Goal: Communication & Community: Participate in discussion

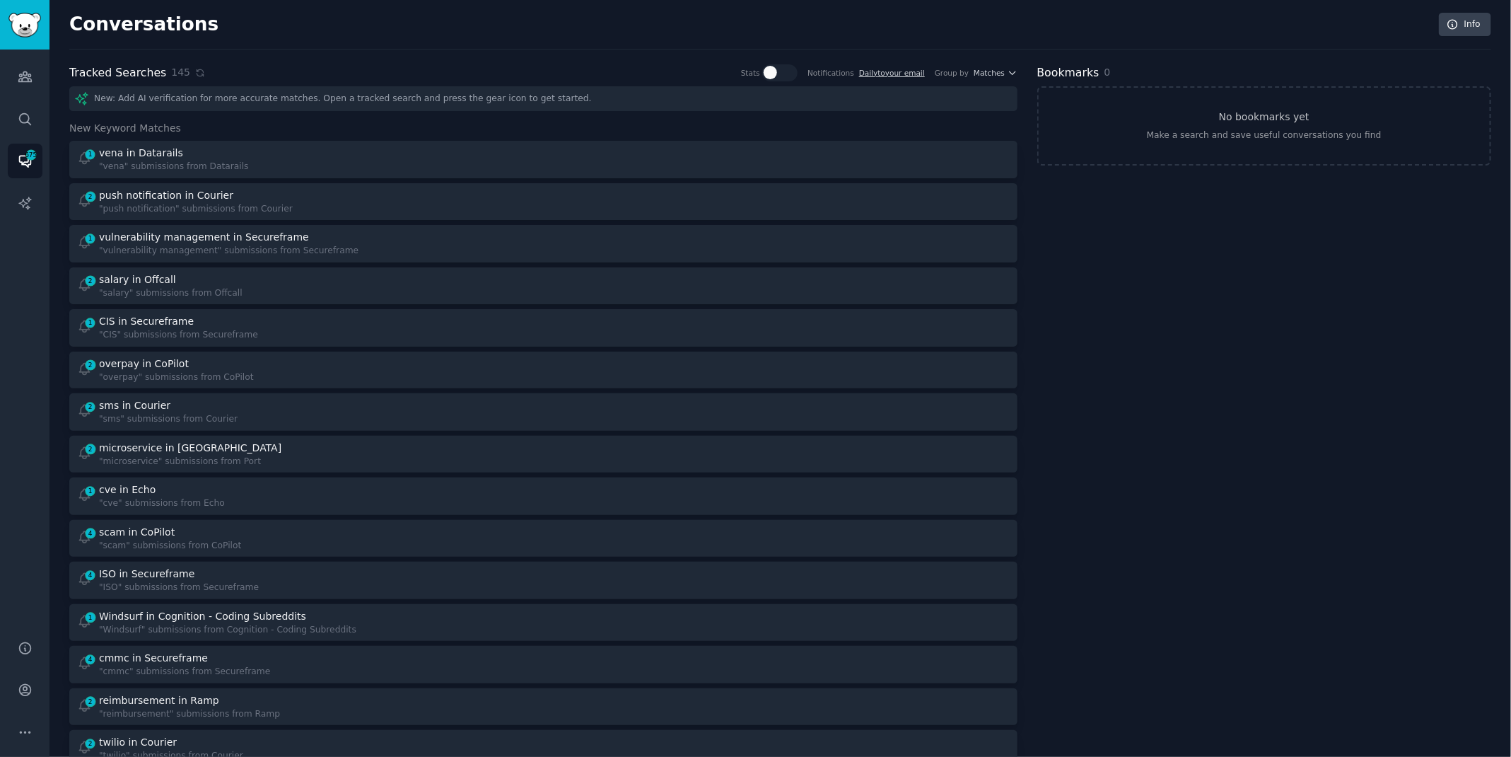
click at [195, 72] on icon at bounding box center [200, 73] width 10 height 10
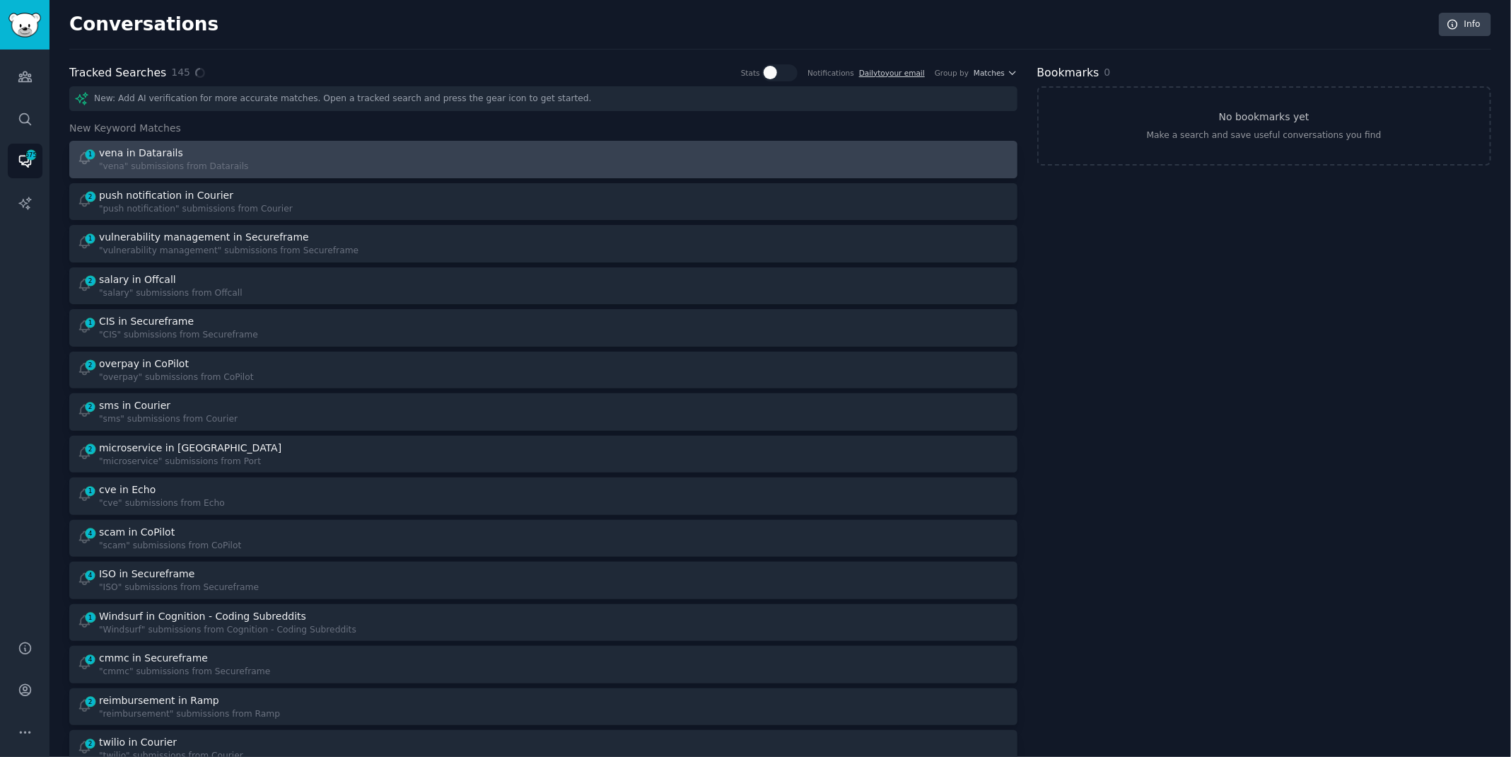
click at [276, 167] on div "1 vena in Datarails "vena" submissions from Datarails" at bounding box center [305, 160] width 457 height 28
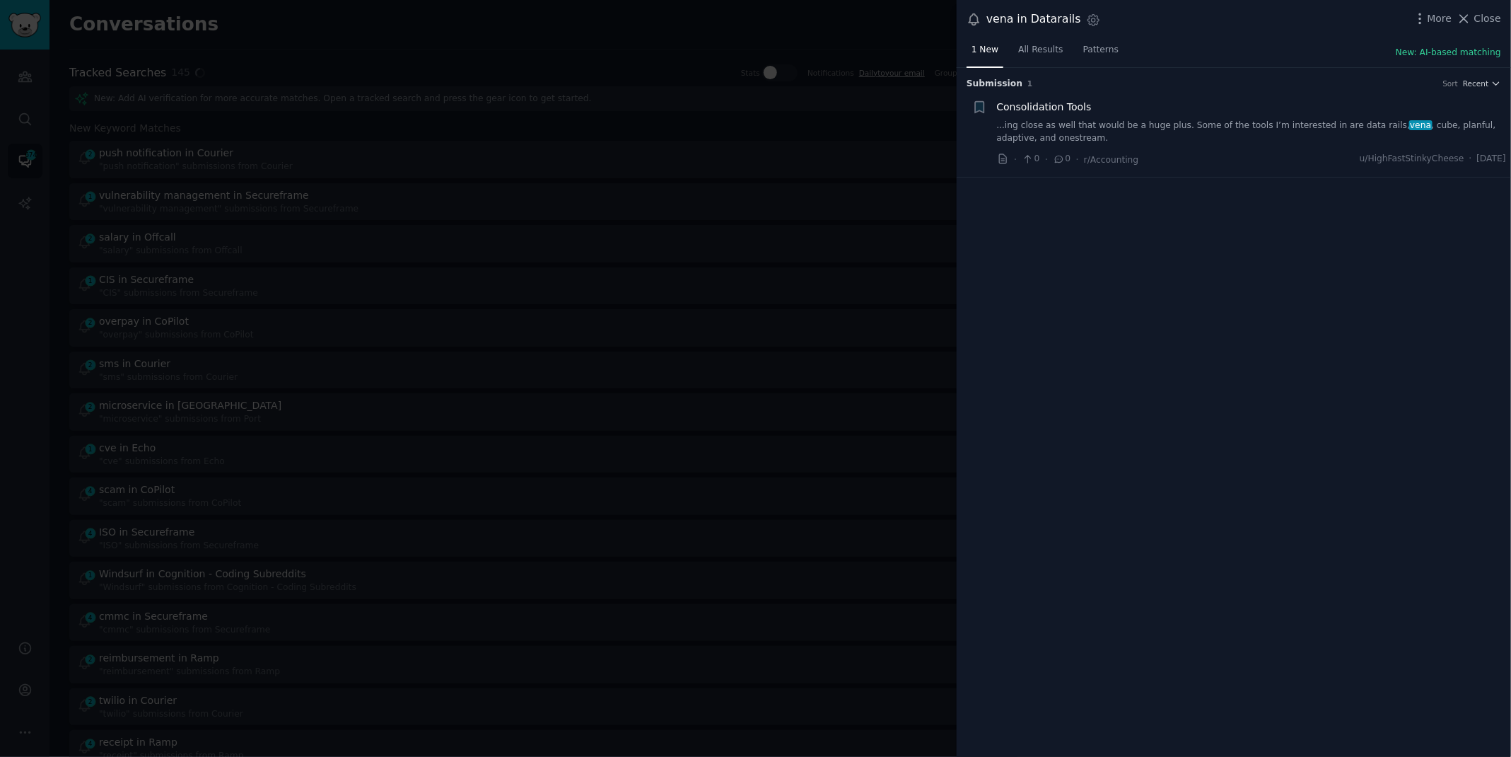
click at [1412, 129] on link "...ing close as well that would be a huge plus. Some of the tools I’m intereste…" at bounding box center [1252, 131] width 510 height 25
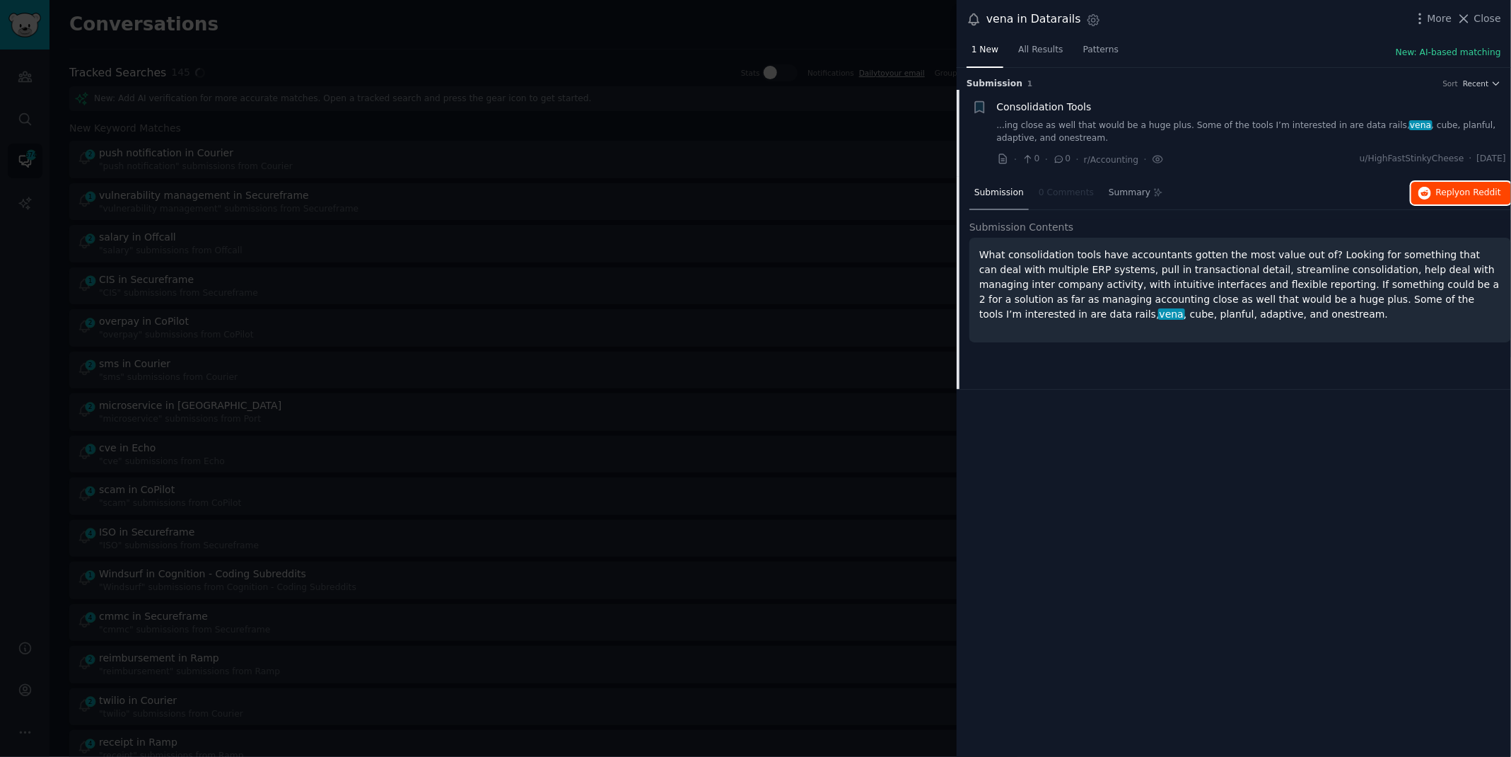
click at [1451, 189] on span "Reply on Reddit" at bounding box center [1468, 193] width 65 height 13
click at [442, 9] on div at bounding box center [755, 378] width 1511 height 757
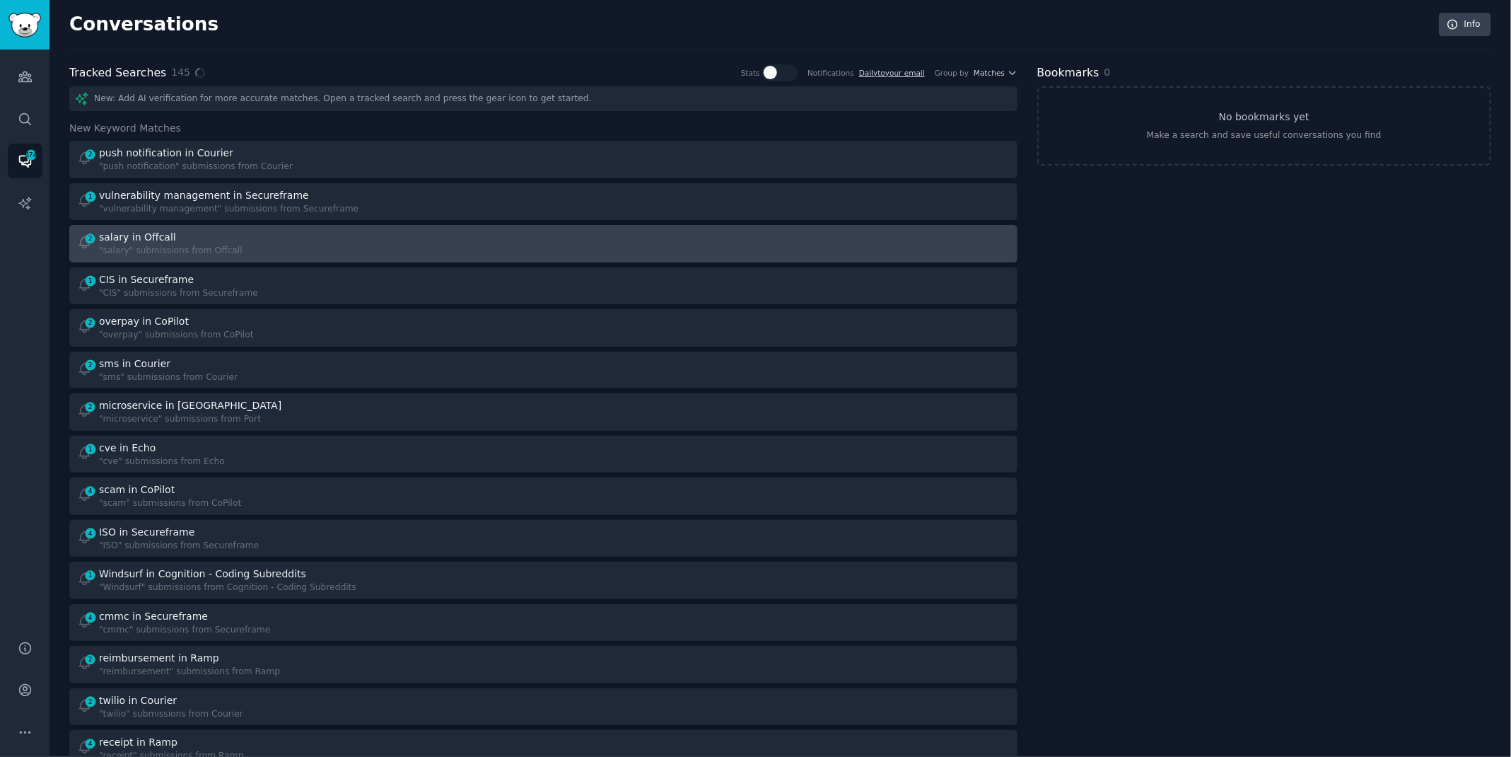
click at [283, 233] on div "2 salary in Offcall "salary" submissions from Offcall" at bounding box center [305, 244] width 457 height 28
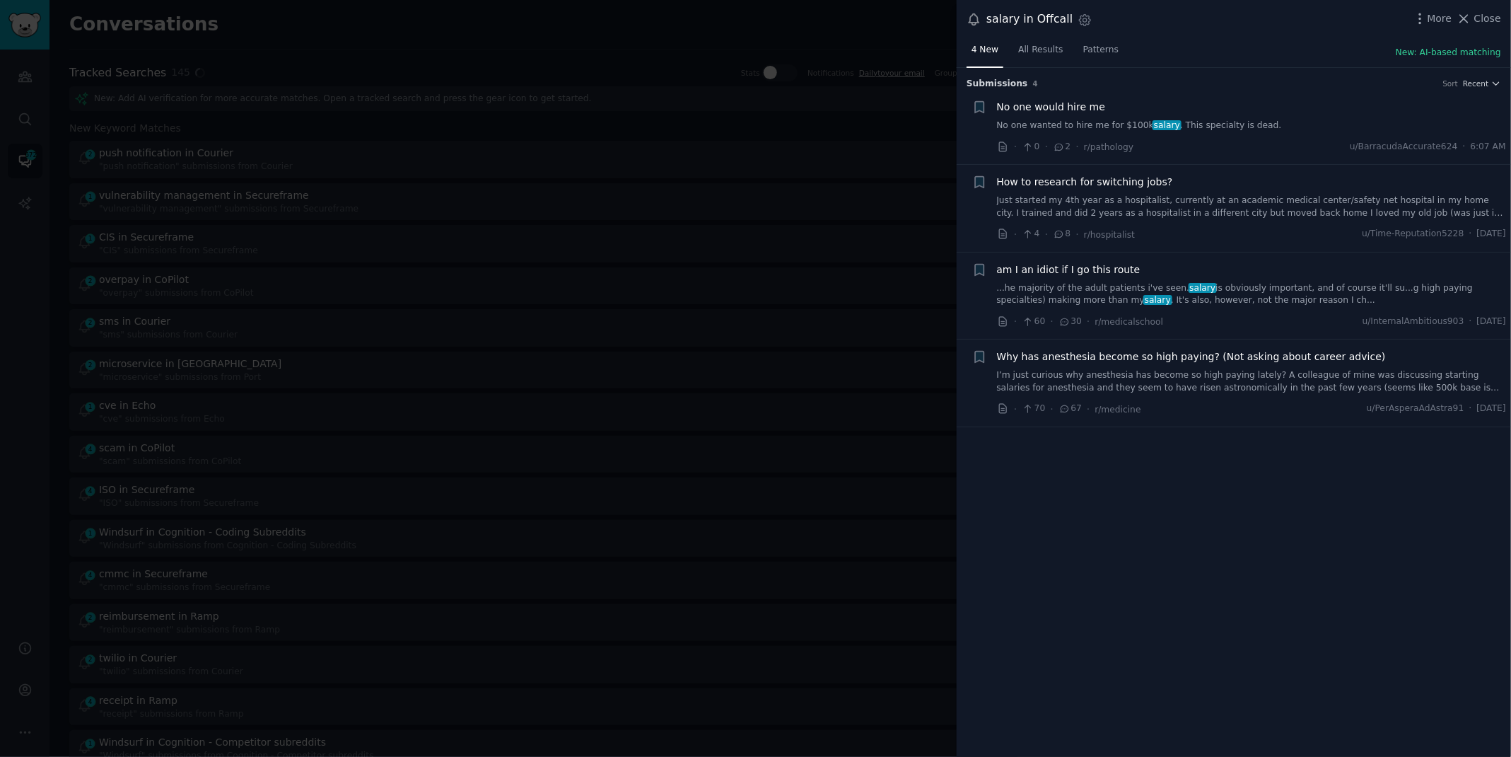
click at [1157, 216] on link "Just started my 4th year as a hospitalist, currently at an academic medical cen…" at bounding box center [1252, 206] width 510 height 25
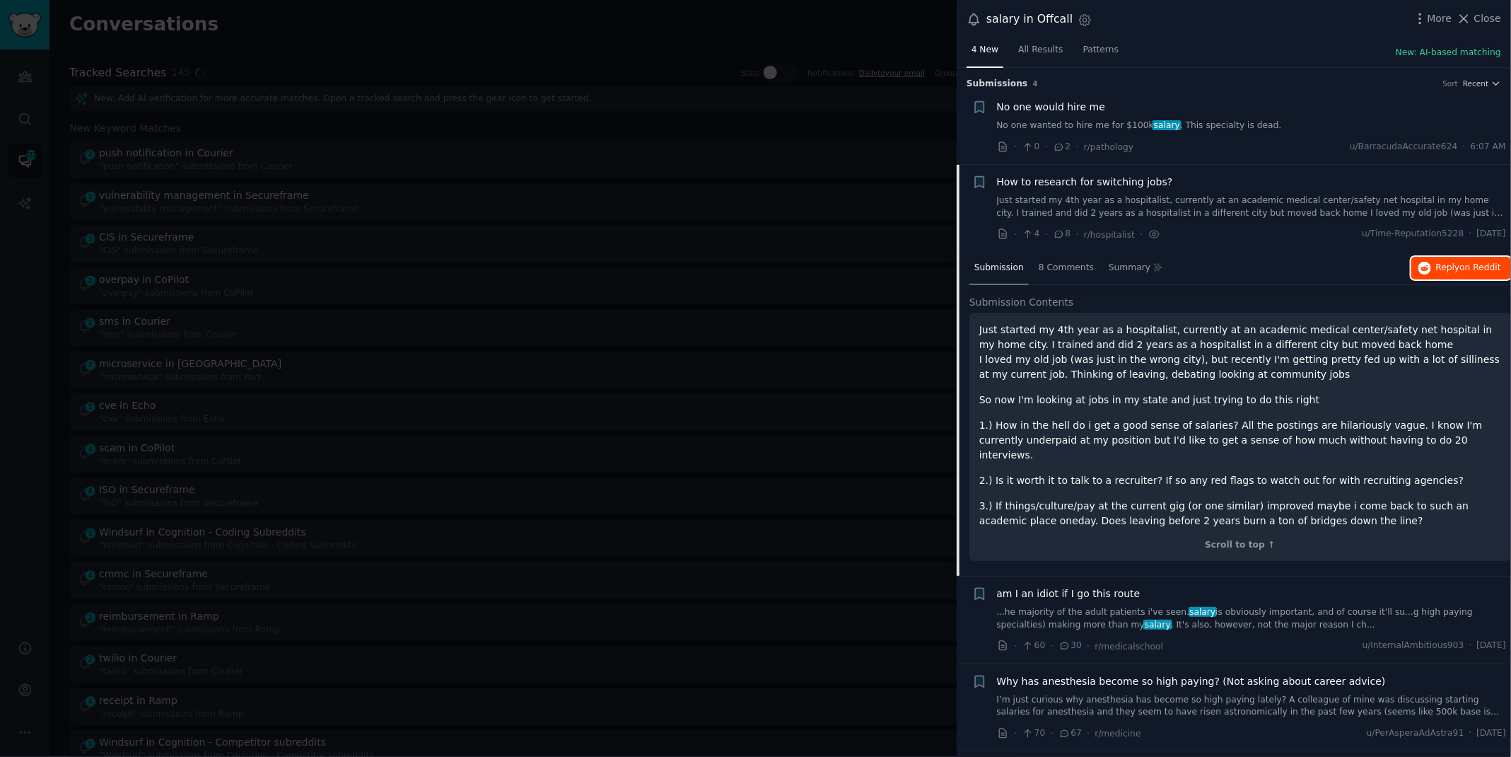
click at [1440, 264] on span "Reply on Reddit" at bounding box center [1468, 268] width 65 height 13
click at [403, 34] on div at bounding box center [755, 378] width 1511 height 757
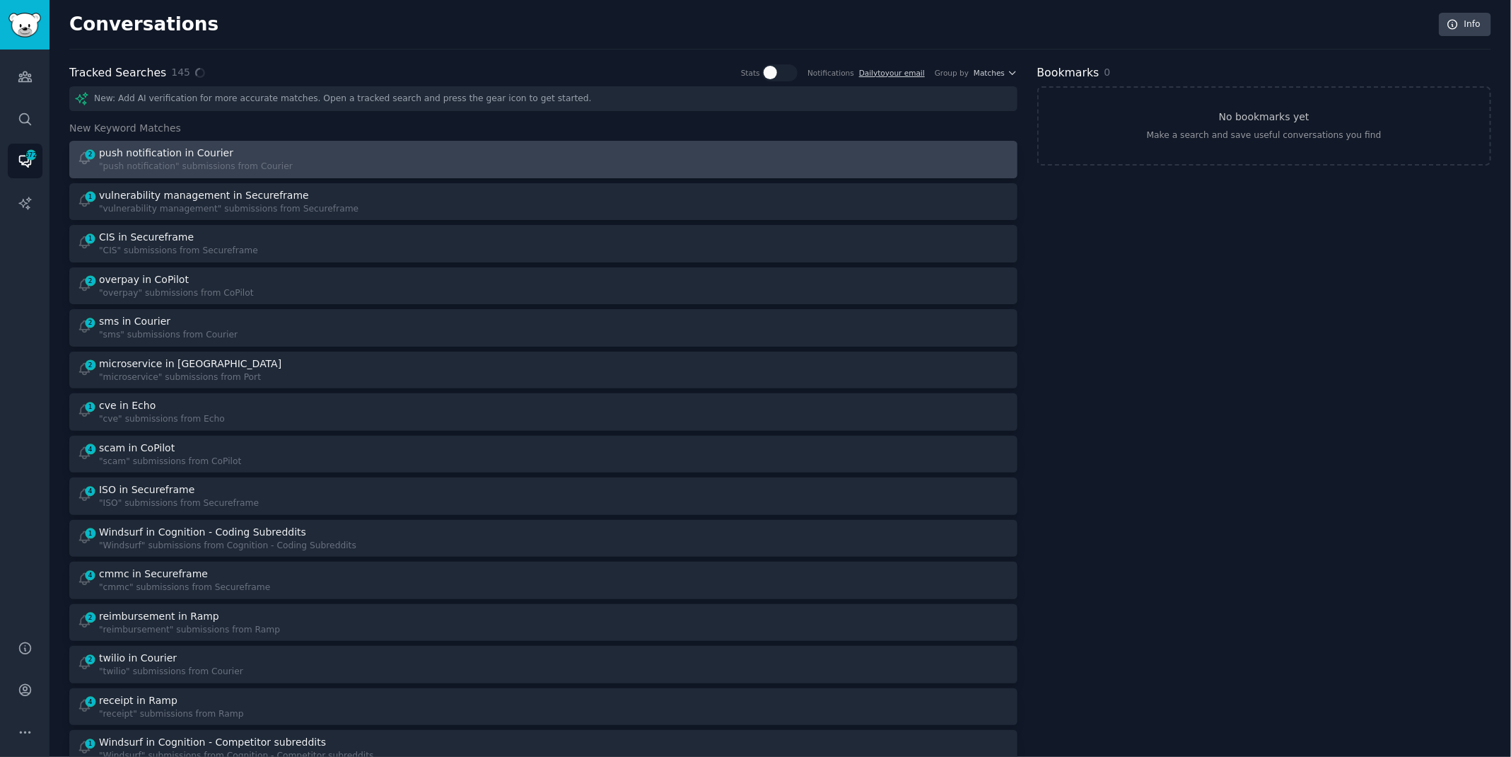
click at [398, 169] on div "2 push notification in Courier "push notification" submissions from Courier" at bounding box center [305, 160] width 457 height 28
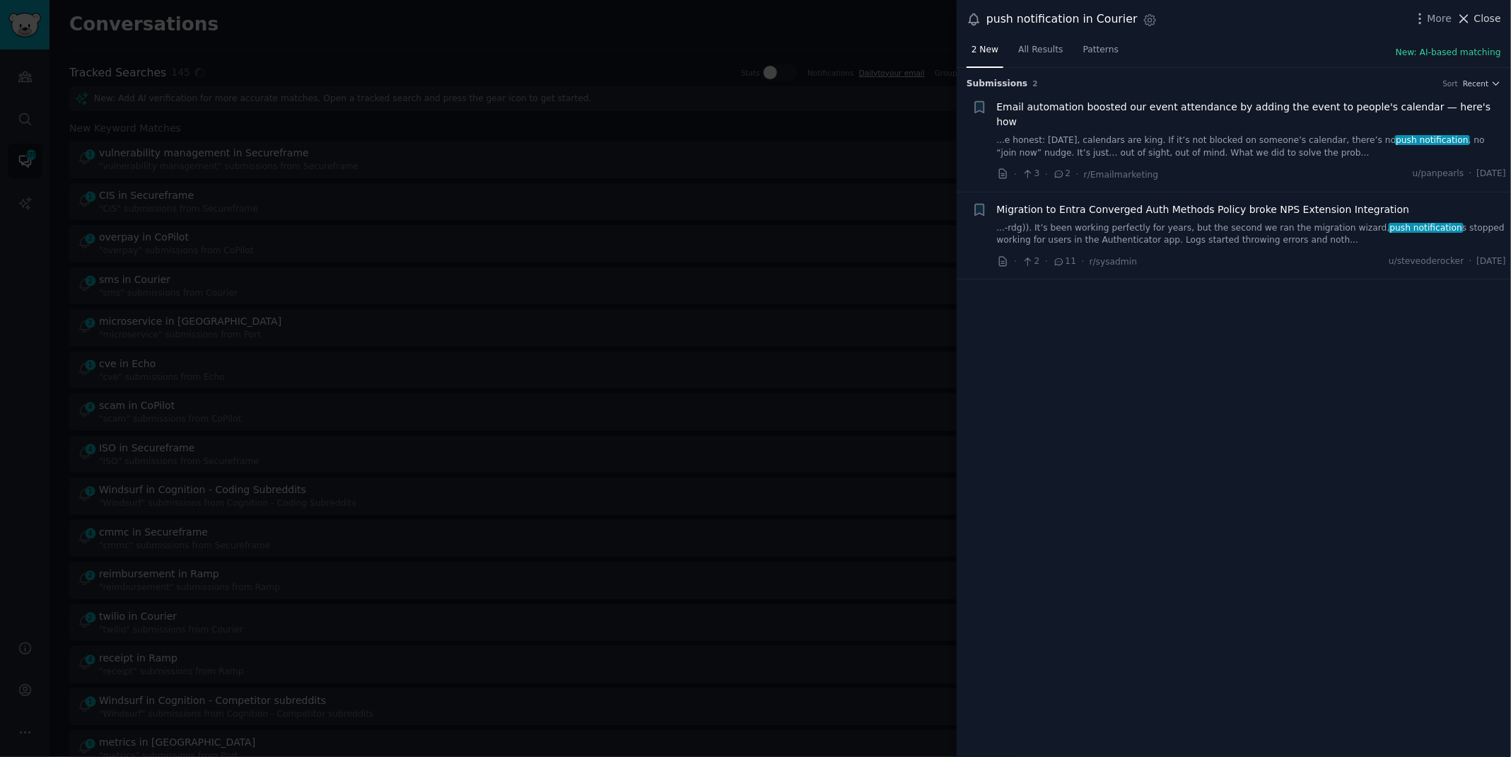
click at [1485, 19] on span "Close" at bounding box center [1487, 18] width 27 height 15
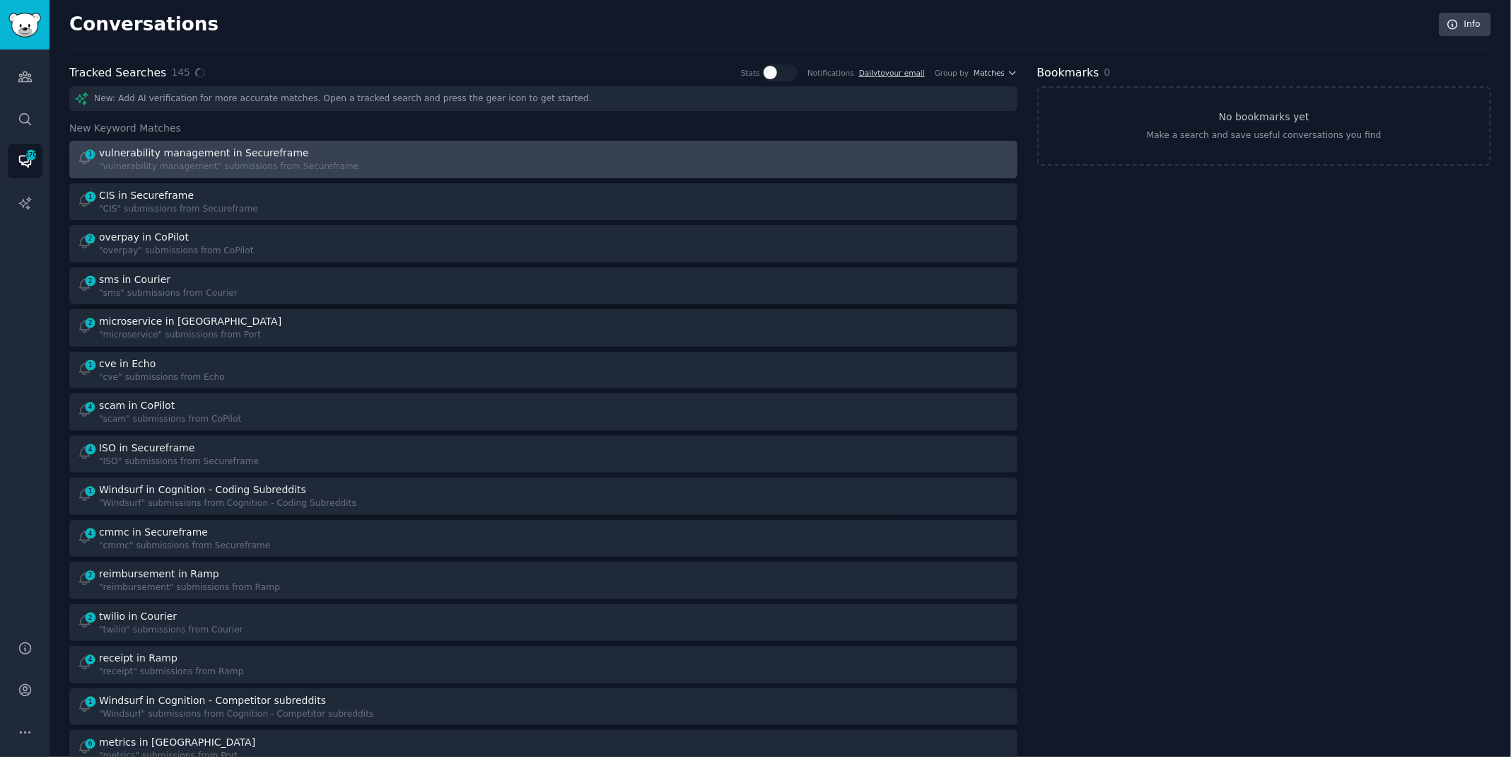
click at [539, 141] on link "1 vulnerability management in Secureframe "vulnerability management" submission…" at bounding box center [543, 159] width 948 height 37
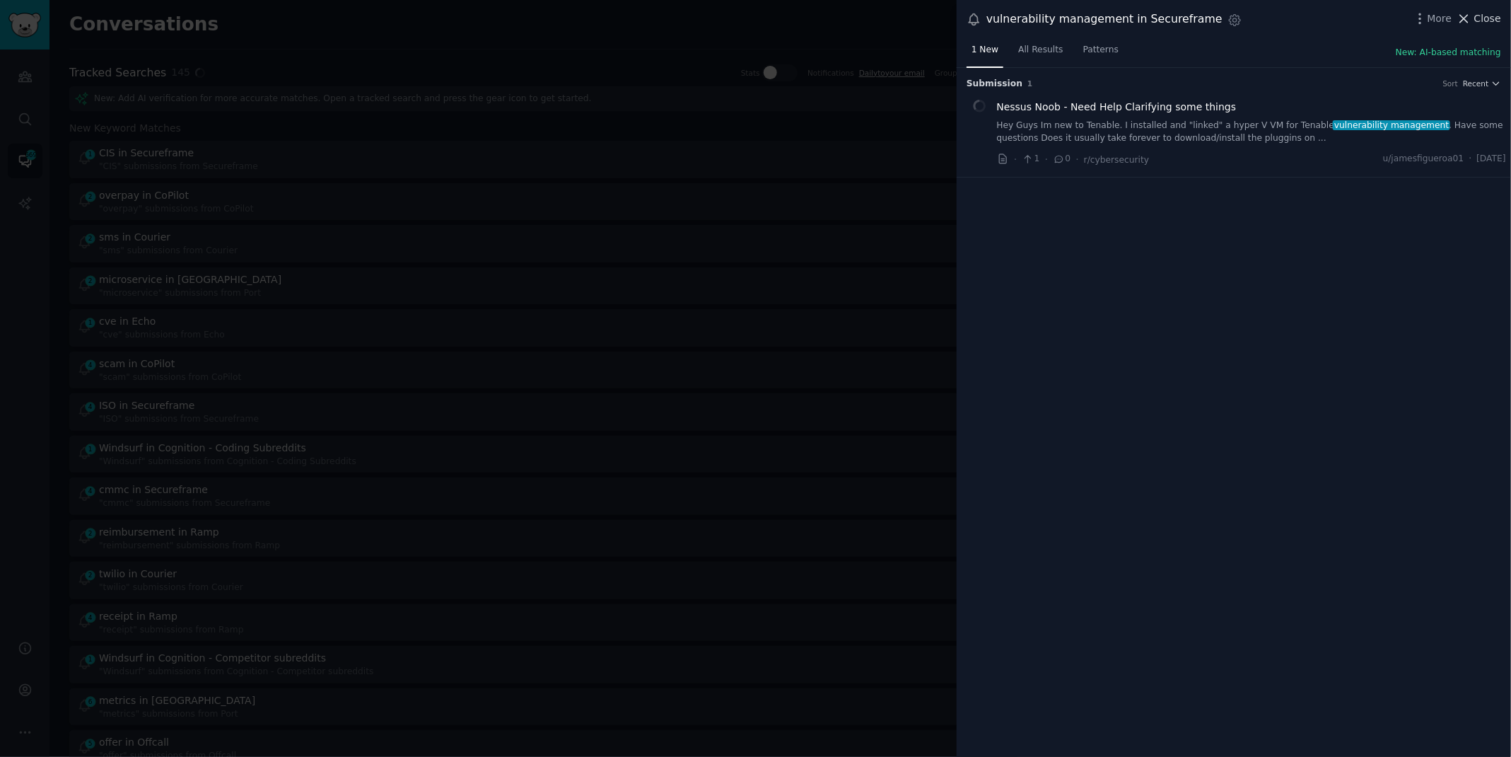
click at [1481, 15] on span "Close" at bounding box center [1487, 18] width 27 height 15
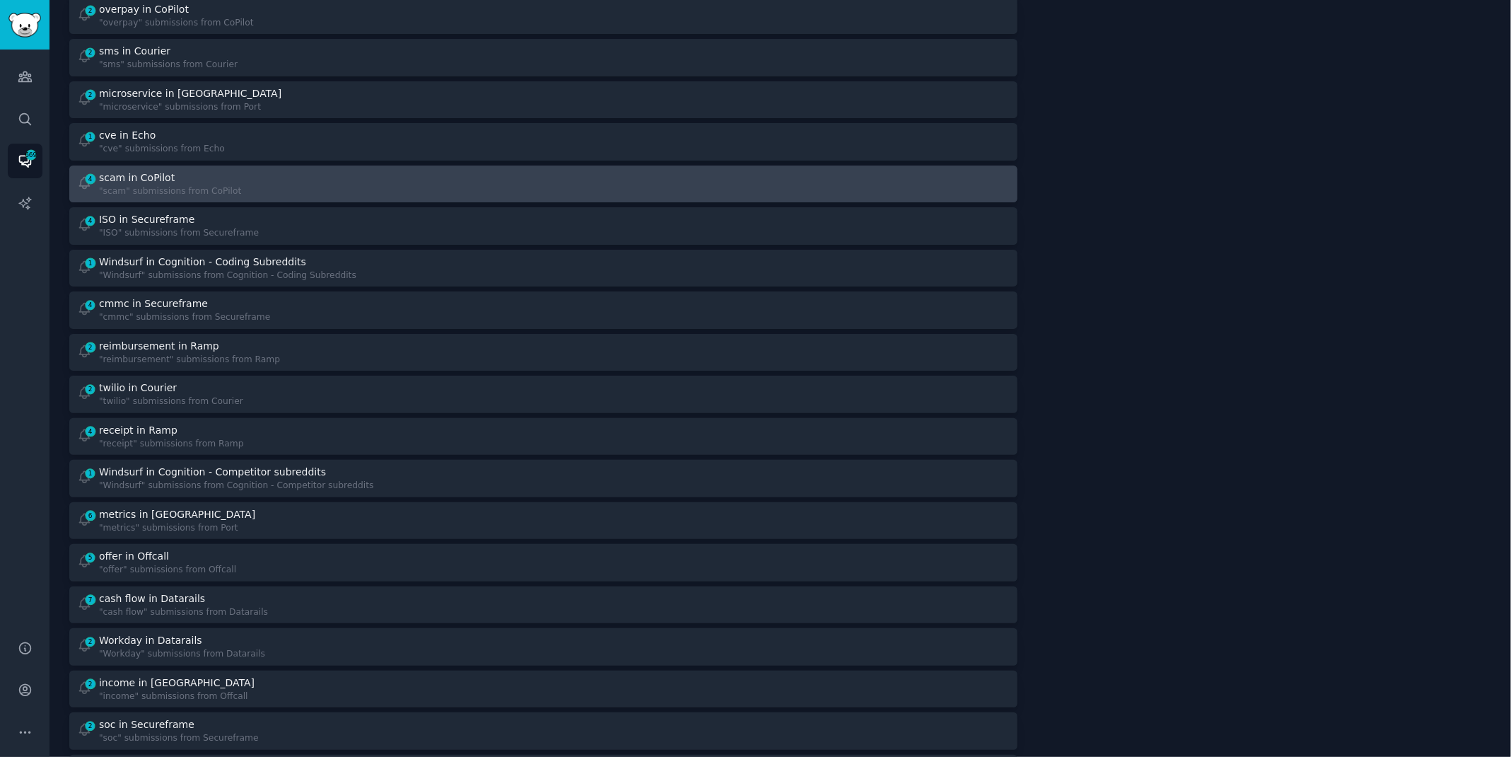
scroll to position [398, 0]
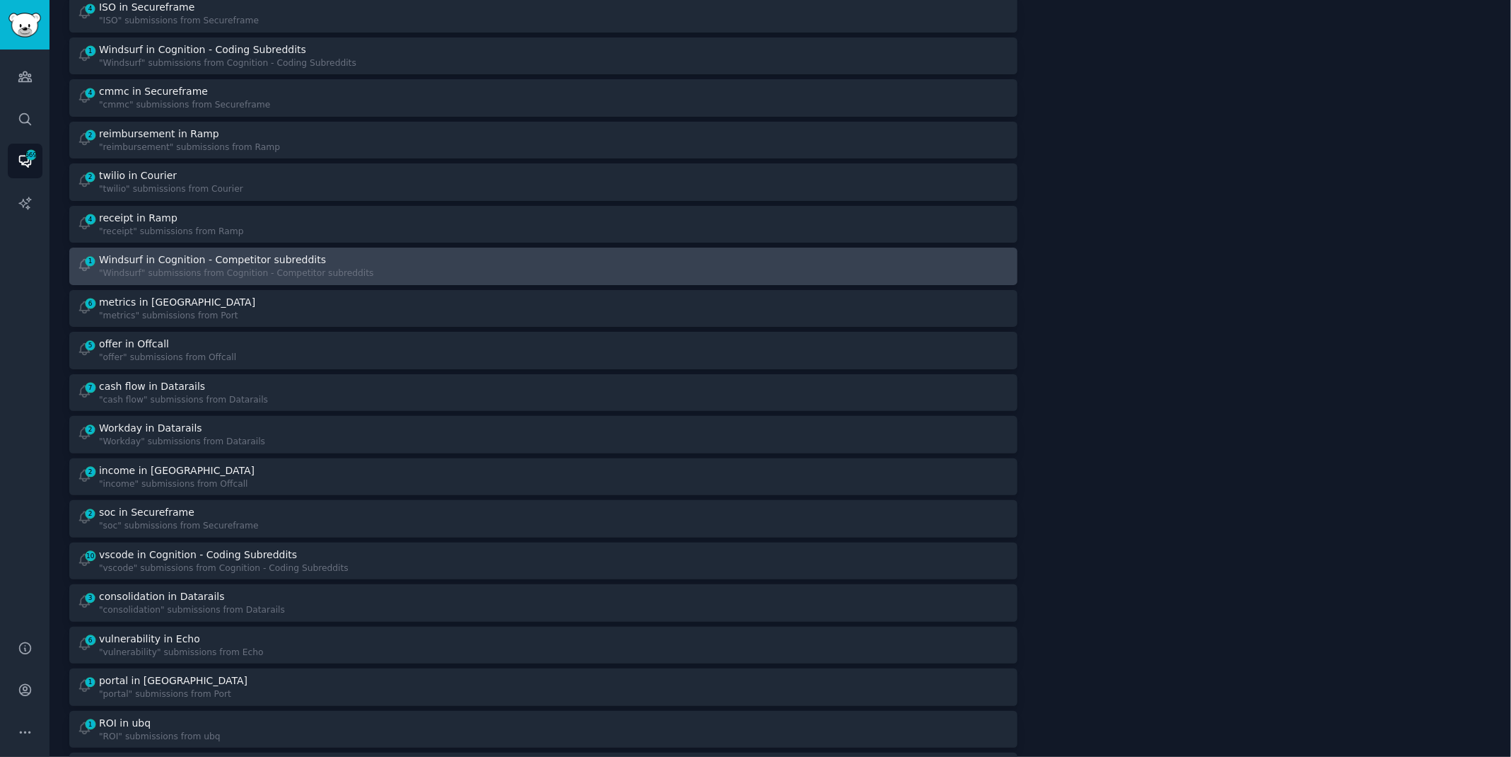
click at [342, 260] on div "Windsurf in Cognition - Competitor subreddits" at bounding box center [236, 259] width 275 height 15
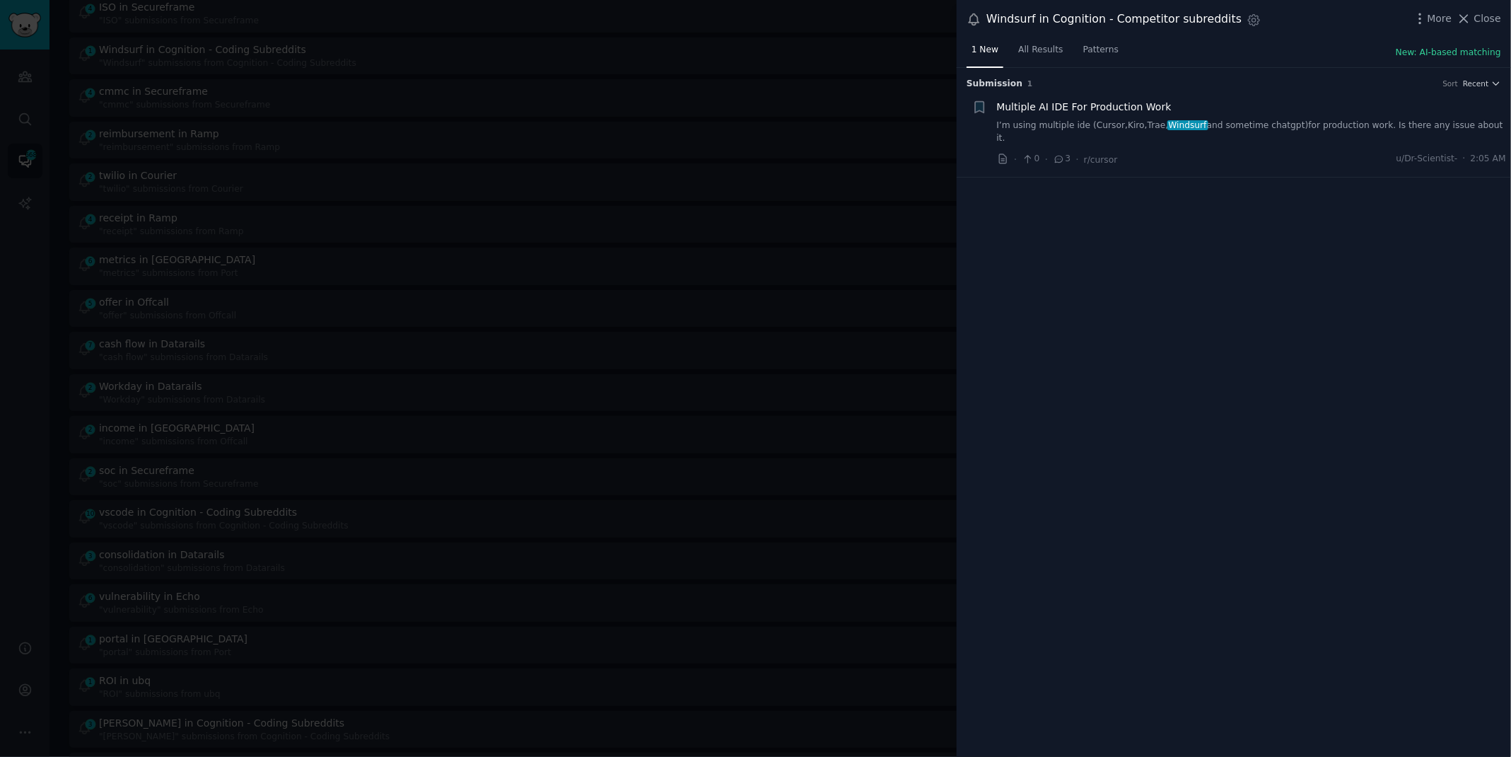
click at [1397, 119] on link "I’m using multiple ide ([PERSON_NAME],Kiro,Trae, Windsurf and sometime chatgpt)…" at bounding box center [1252, 131] width 510 height 25
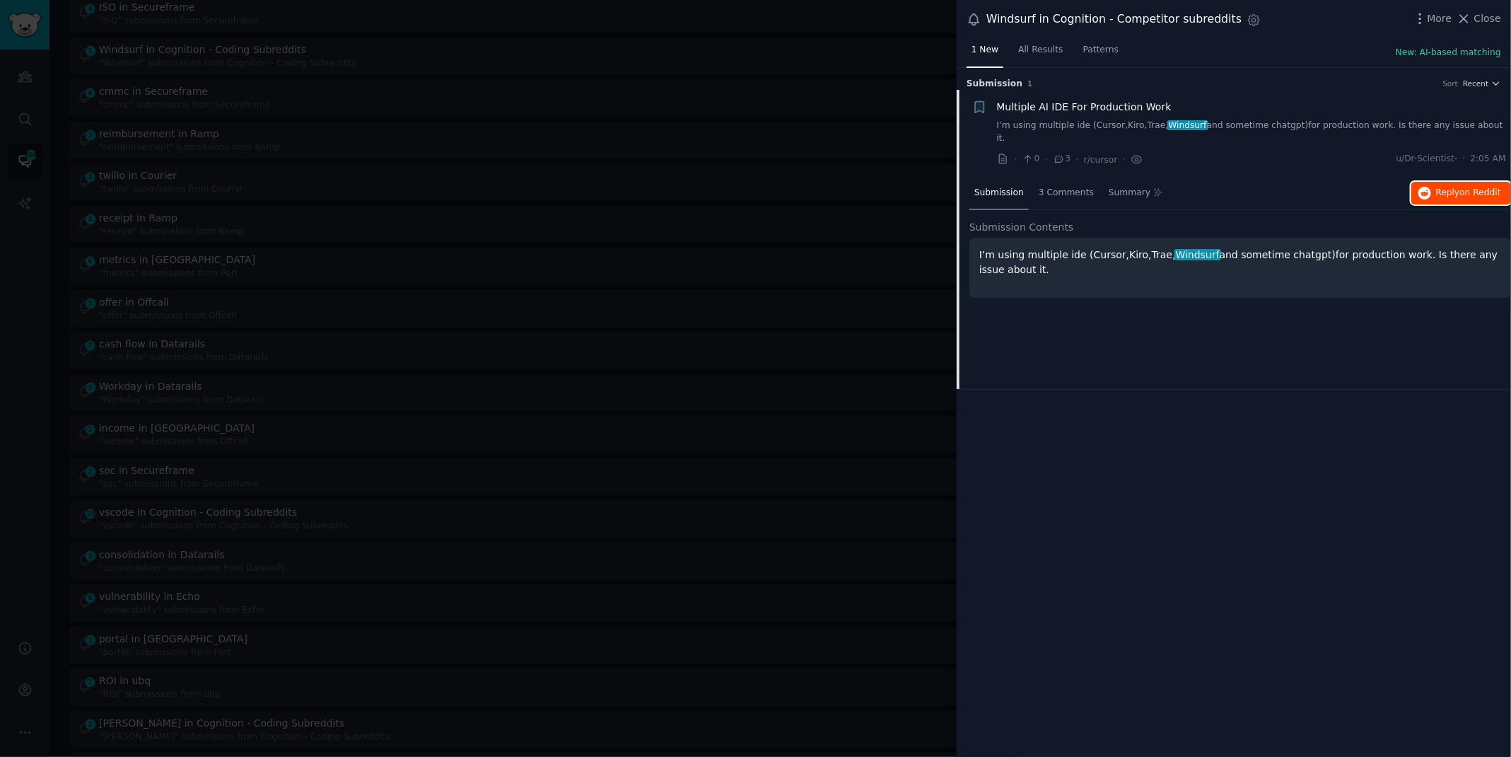
click at [1438, 187] on span "Reply on Reddit" at bounding box center [1468, 193] width 65 height 13
click at [576, 23] on div at bounding box center [755, 378] width 1511 height 757
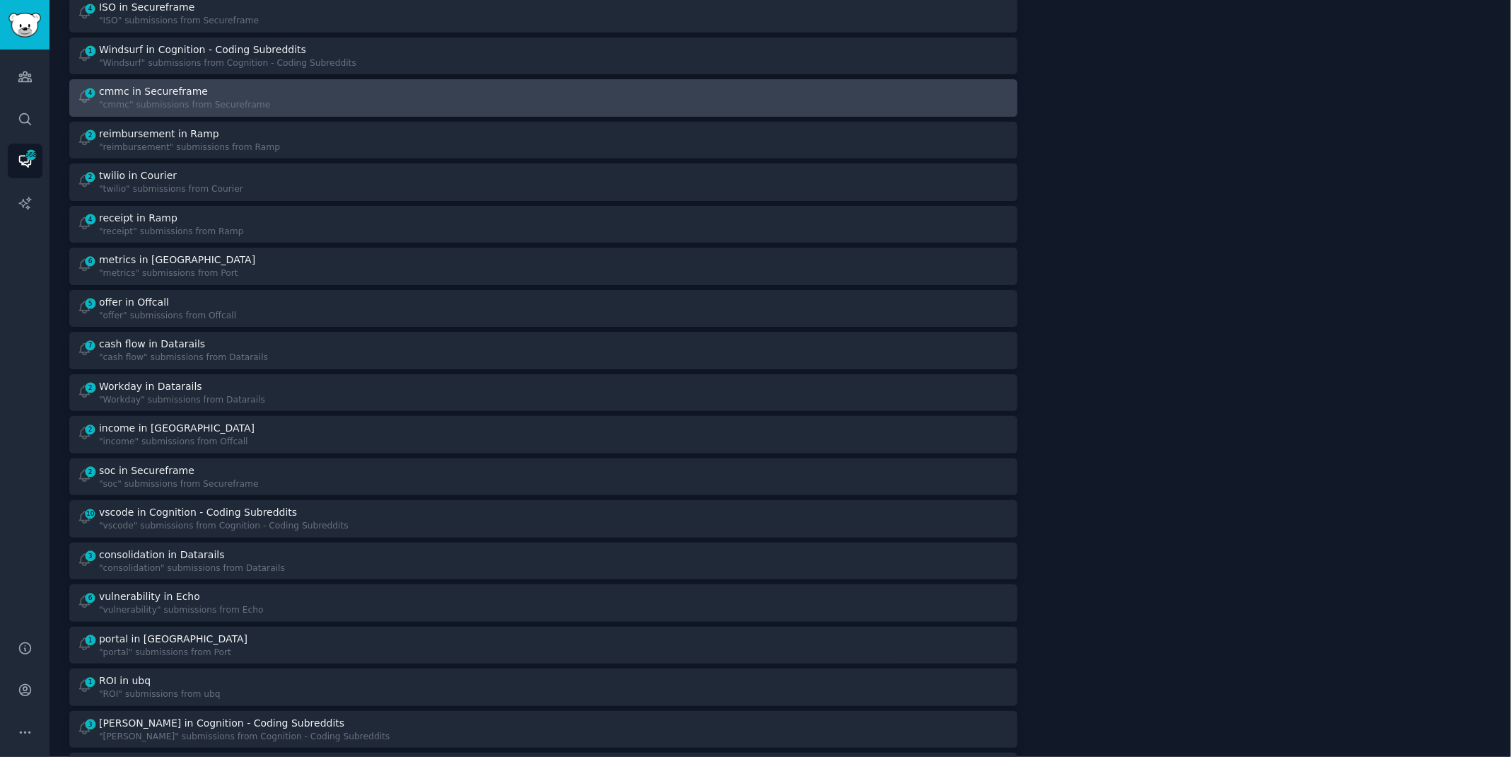
click at [307, 103] on div "4 cmmc in Secureframe "cmmc" submissions from Secureframe" at bounding box center [305, 98] width 457 height 28
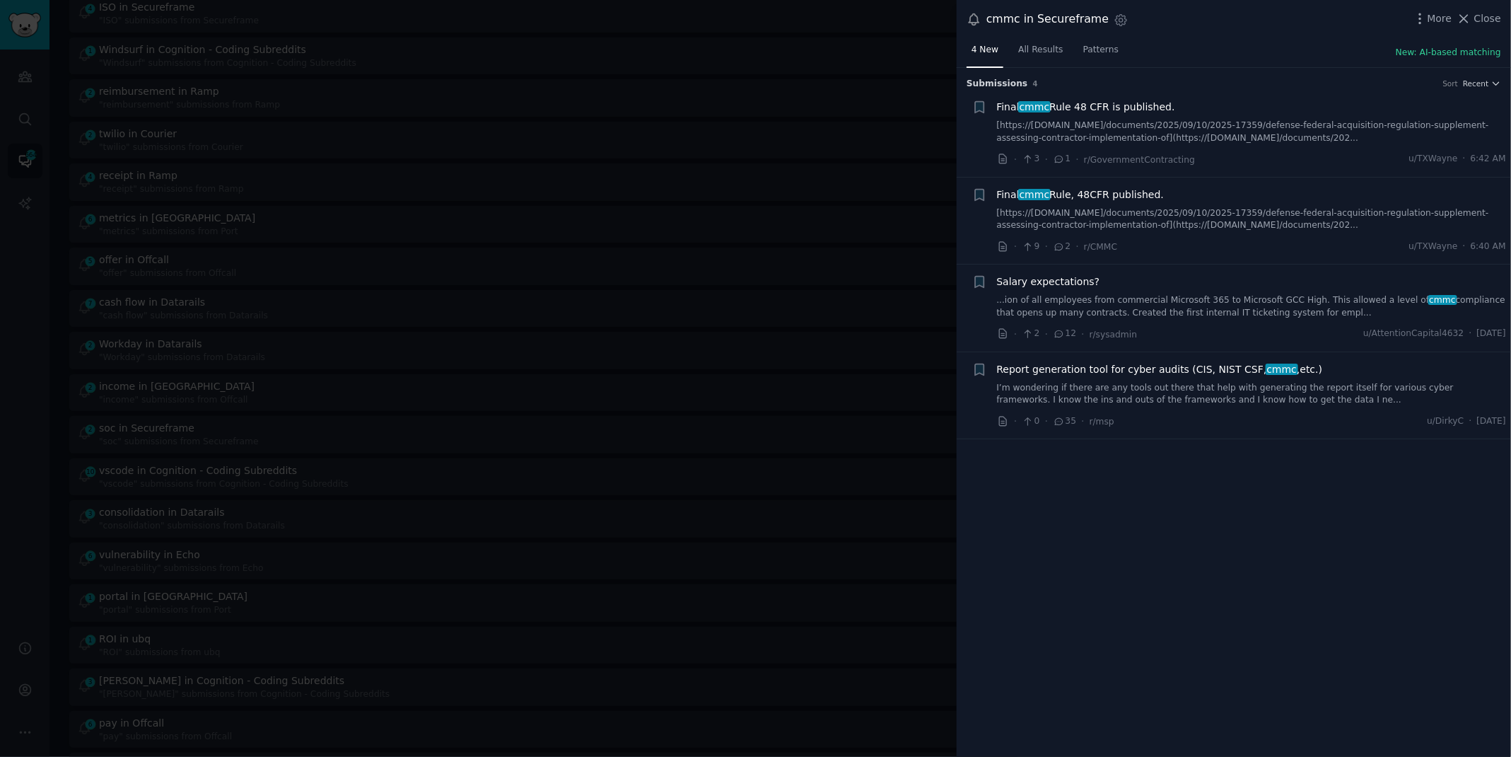
click at [1232, 130] on link "[https://[DOMAIN_NAME]/documents/2025/09/10/2025-17359/defense-federal-acquisit…" at bounding box center [1252, 131] width 510 height 25
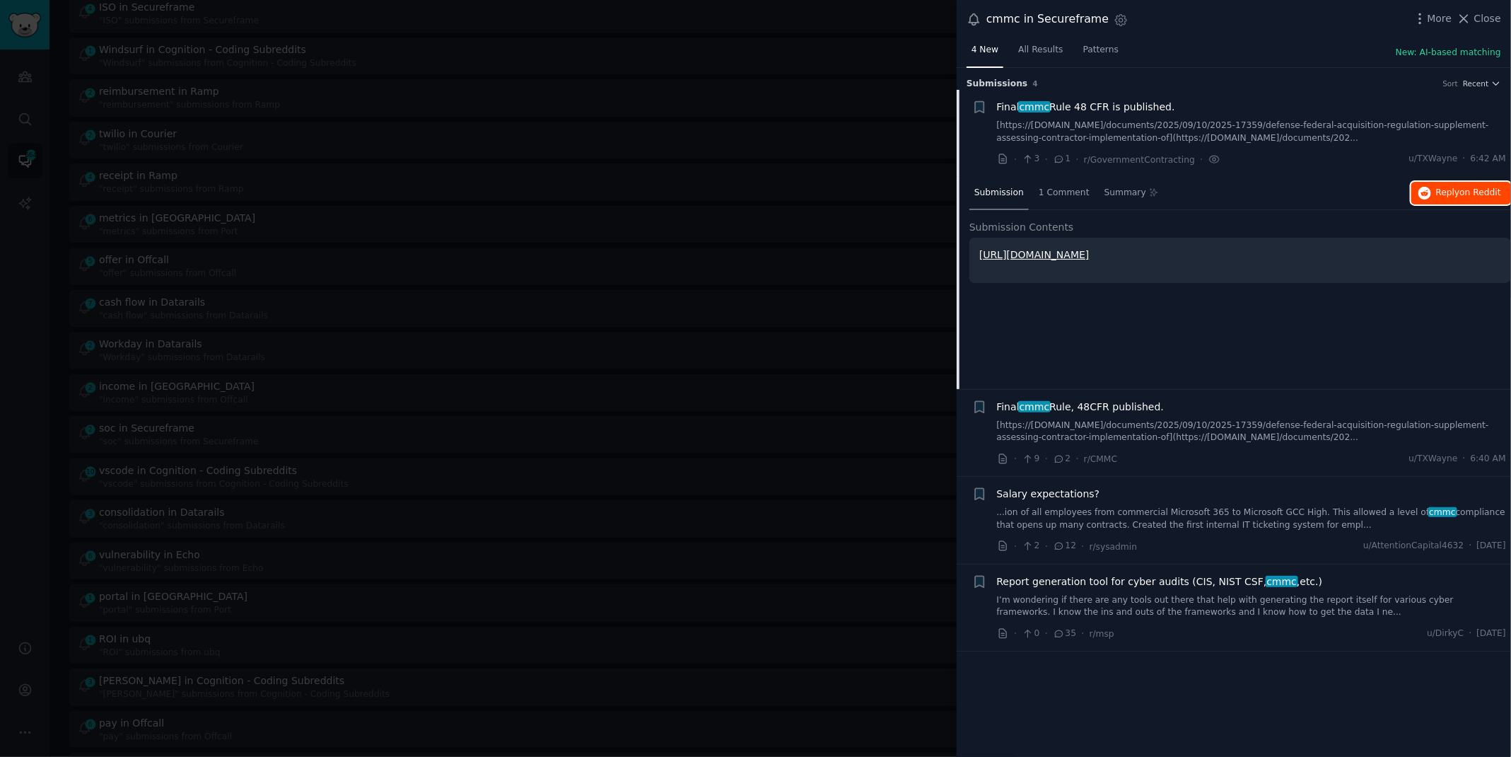
click at [1448, 199] on button "Reply on Reddit" at bounding box center [1461, 193] width 100 height 23
click at [387, 18] on div at bounding box center [755, 378] width 1511 height 757
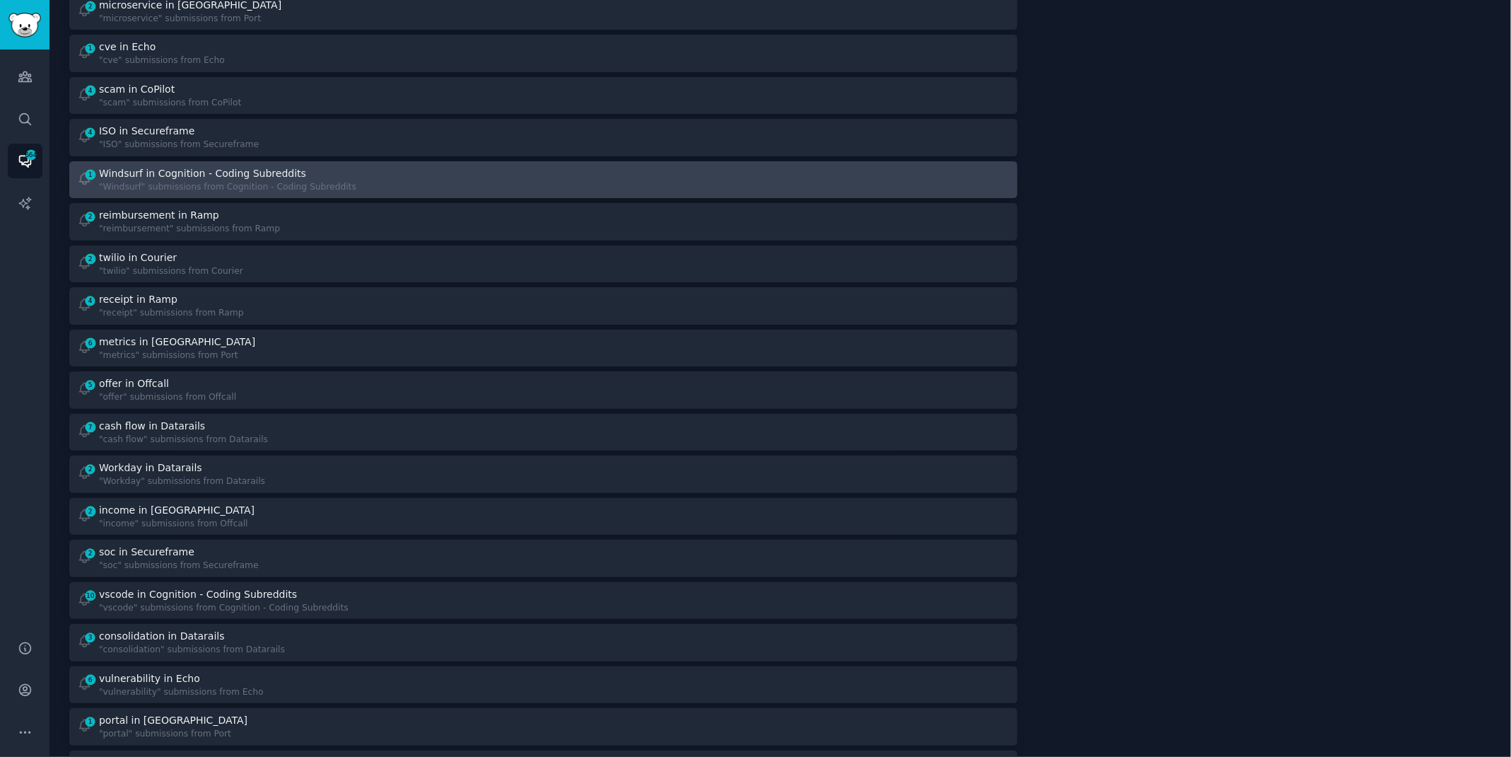
scroll to position [129, 0]
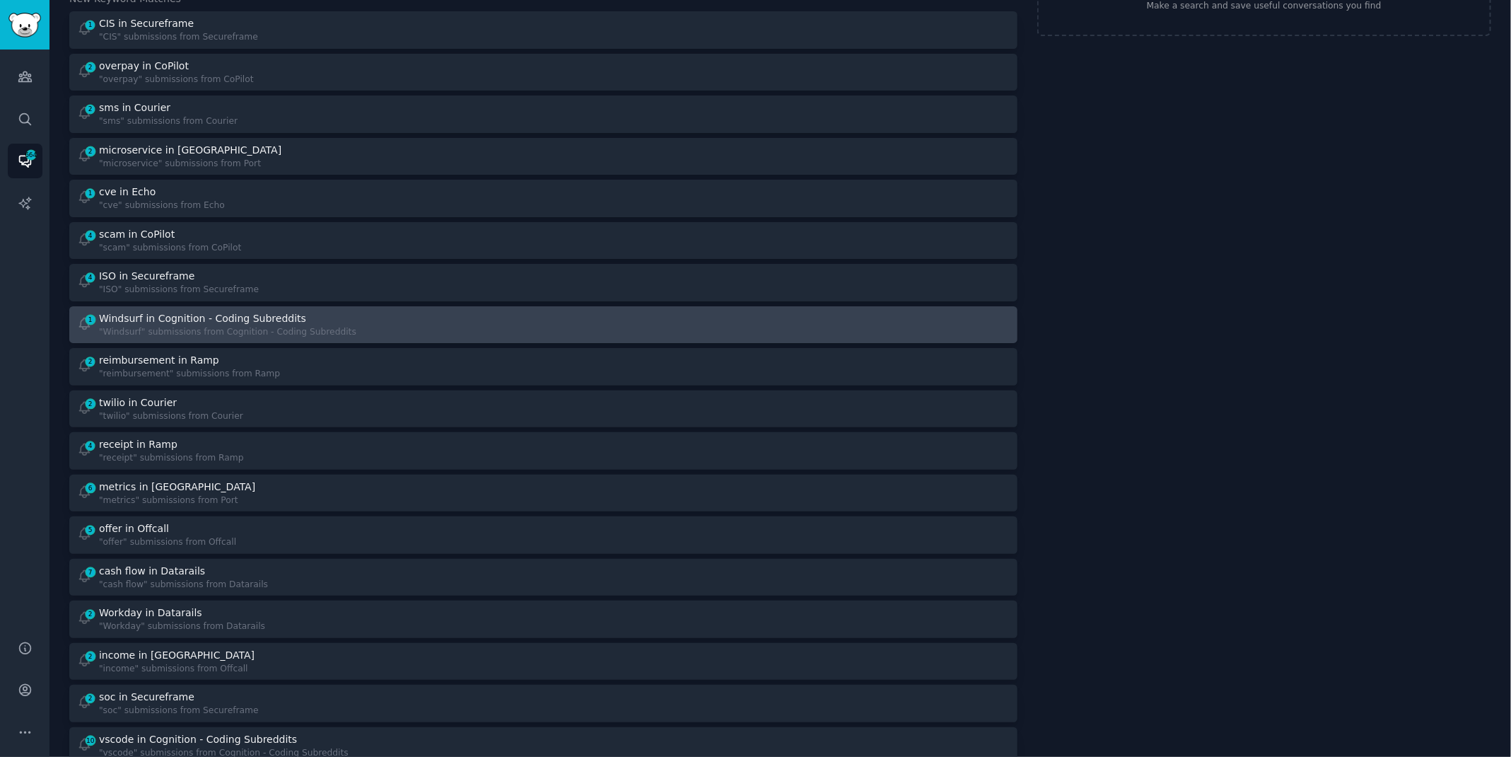
click at [234, 323] on div "Windsurf in Cognition - Coding Subreddits" at bounding box center [202, 318] width 207 height 15
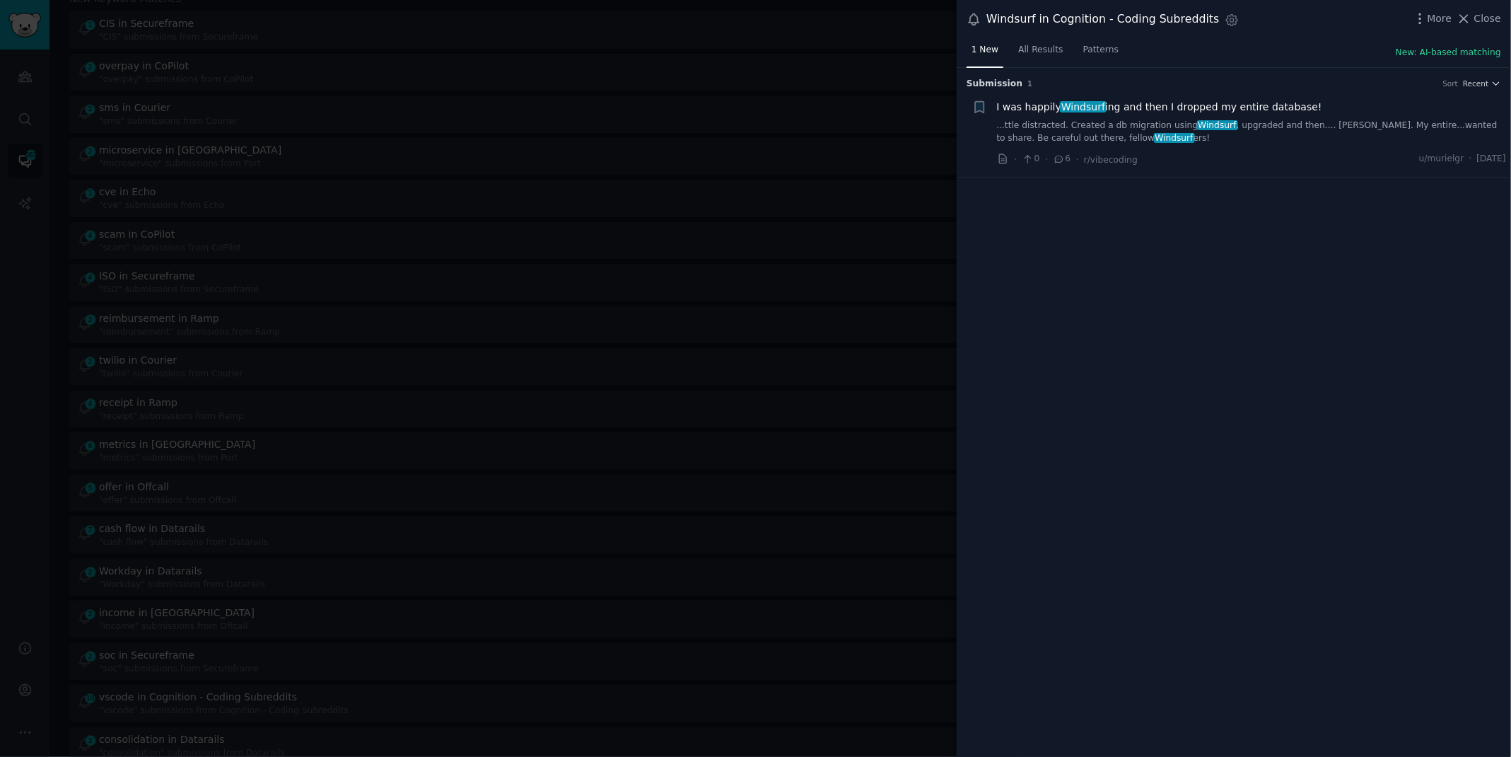
click at [1242, 127] on link "...ttle distracted. Created a db migration using Windsurf , upgraded and then..…" at bounding box center [1252, 131] width 510 height 25
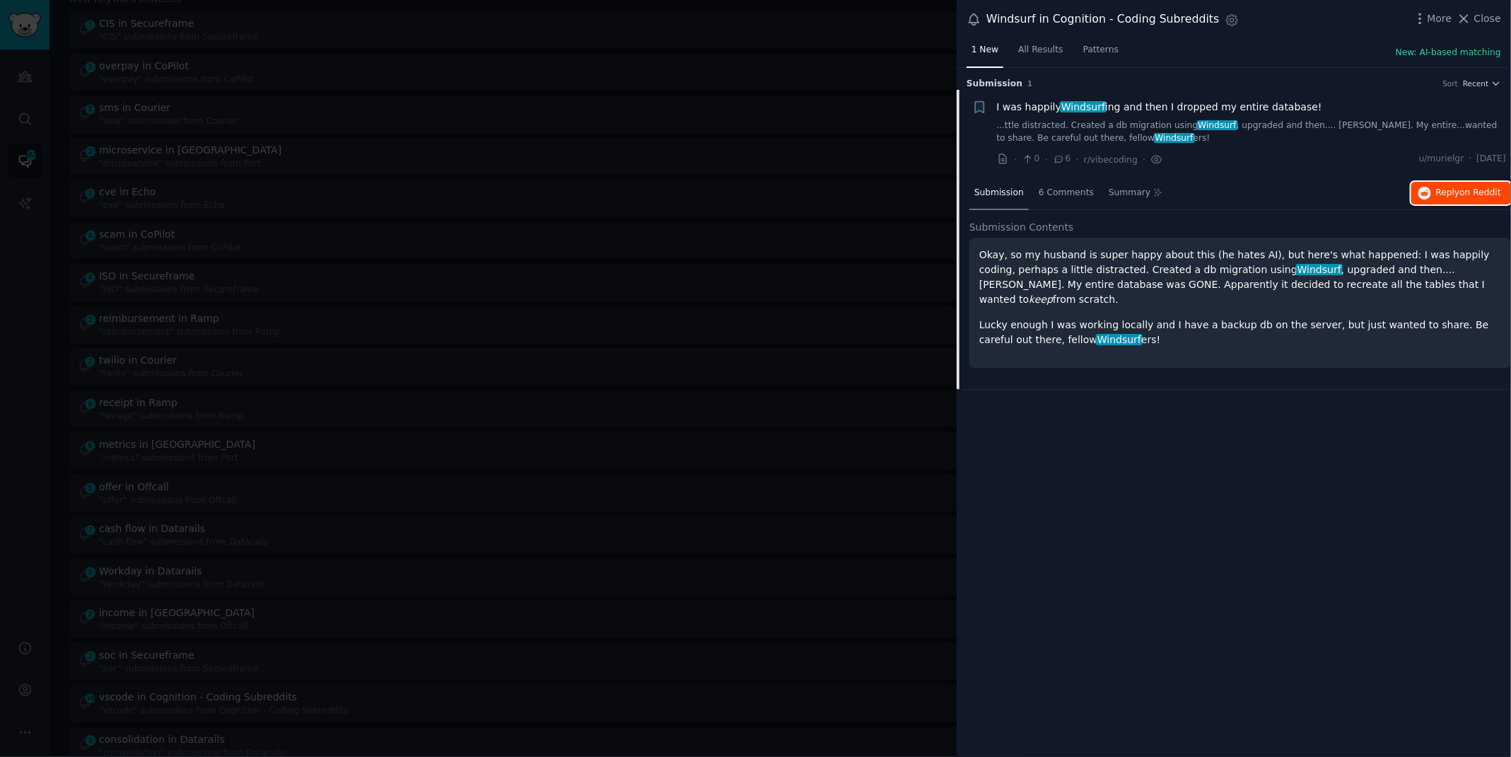
click at [1470, 196] on span "on Reddit" at bounding box center [1480, 192] width 41 height 10
click at [38, 354] on div at bounding box center [755, 378] width 1511 height 757
